Goal: Find specific page/section

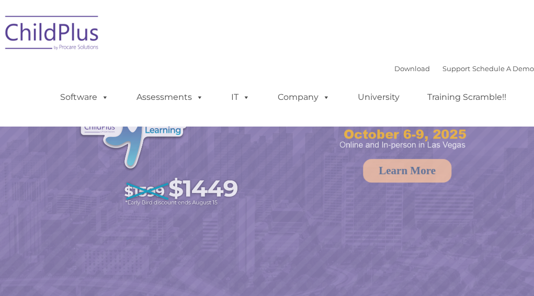
select select "MEDIUM"
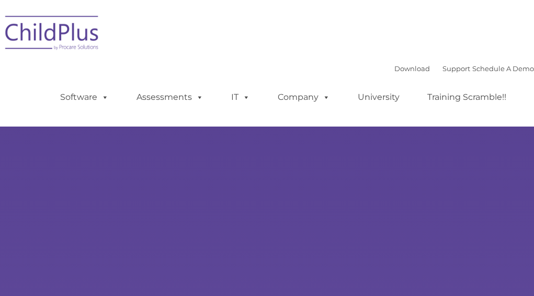
type input ""
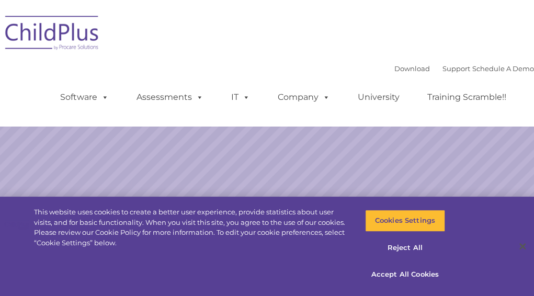
select select "MEDIUM"
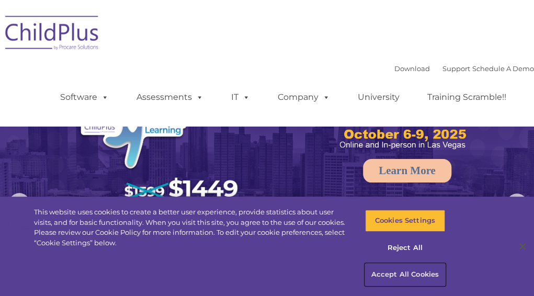
click at [401, 279] on button "Accept All Cookies" at bounding box center [405, 274] width 80 height 22
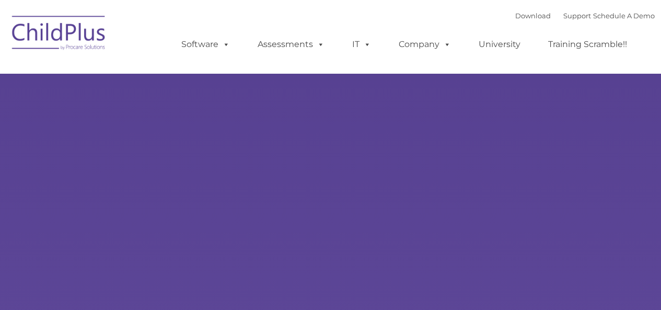
type input ""
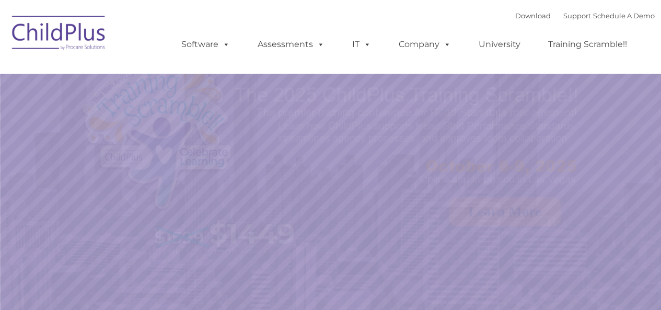
select select "MEDIUM"
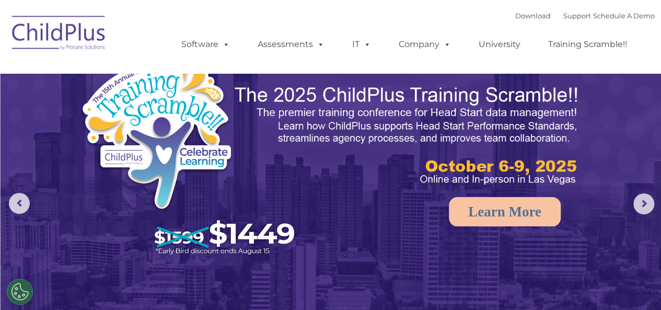
drag, startPoint x: 668, startPoint y: 18, endPoint x: 669, endPoint y: -39, distance: 57.0
